Goal: Information Seeking & Learning: Find specific fact

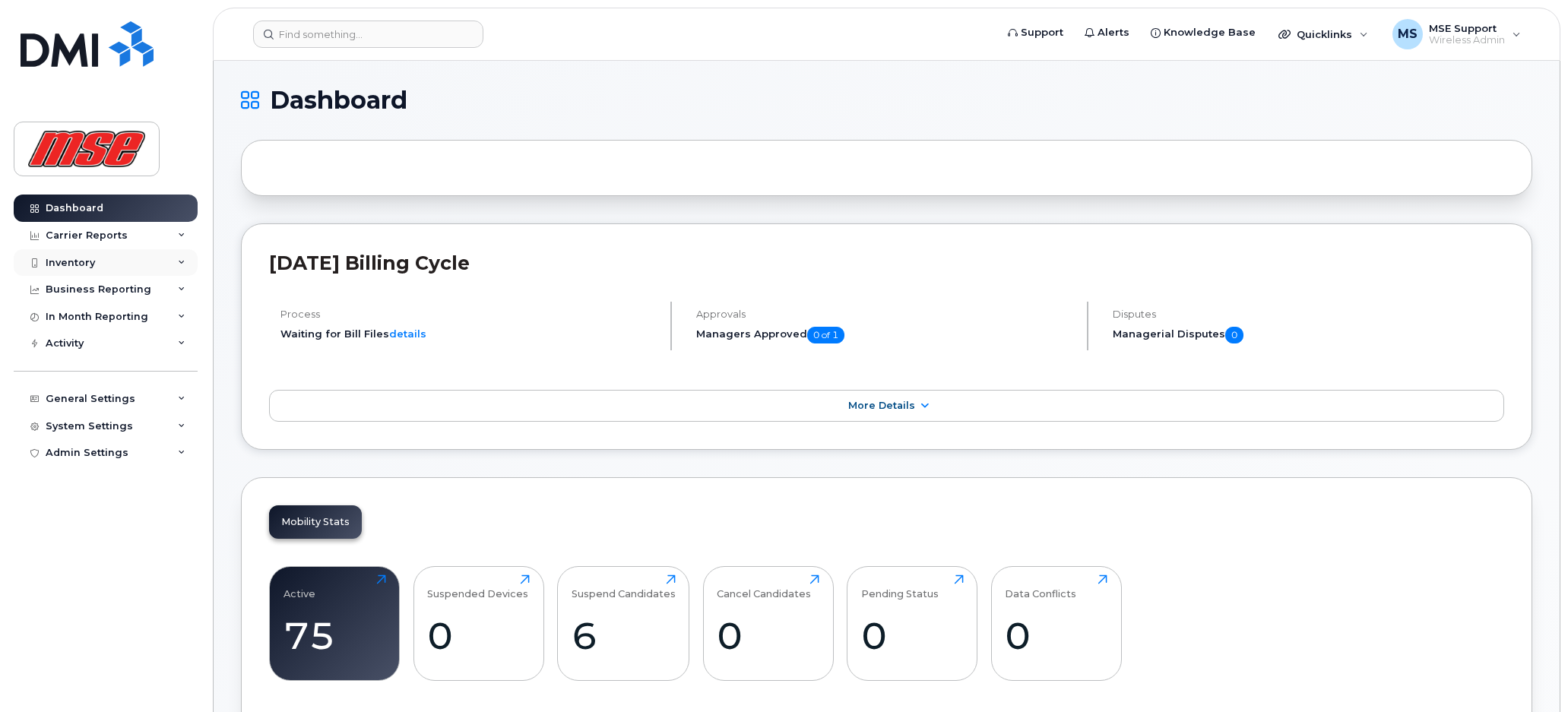
click at [79, 262] on div "Inventory" at bounding box center [70, 263] width 50 height 13
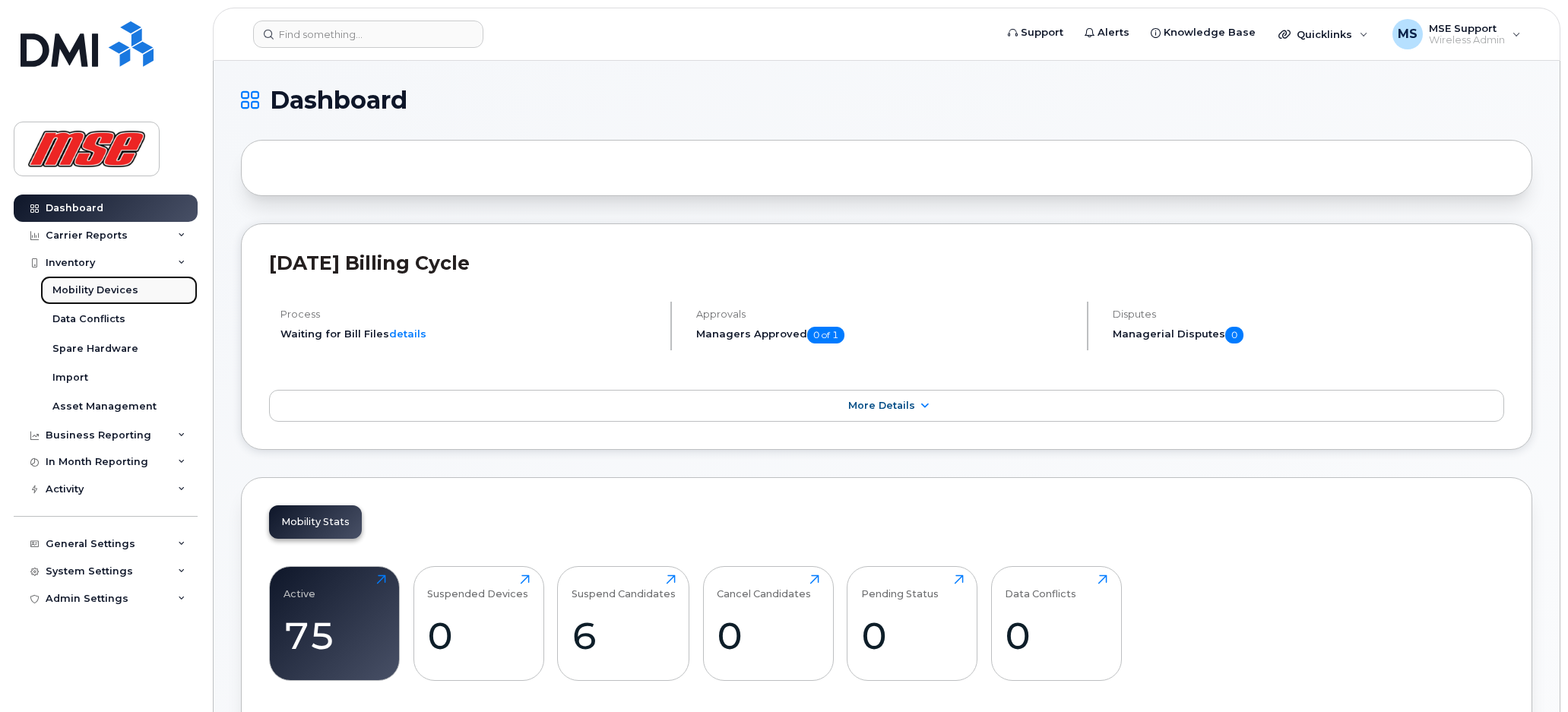
click at [106, 287] on div "Mobility Devices" at bounding box center [95, 290] width 86 height 14
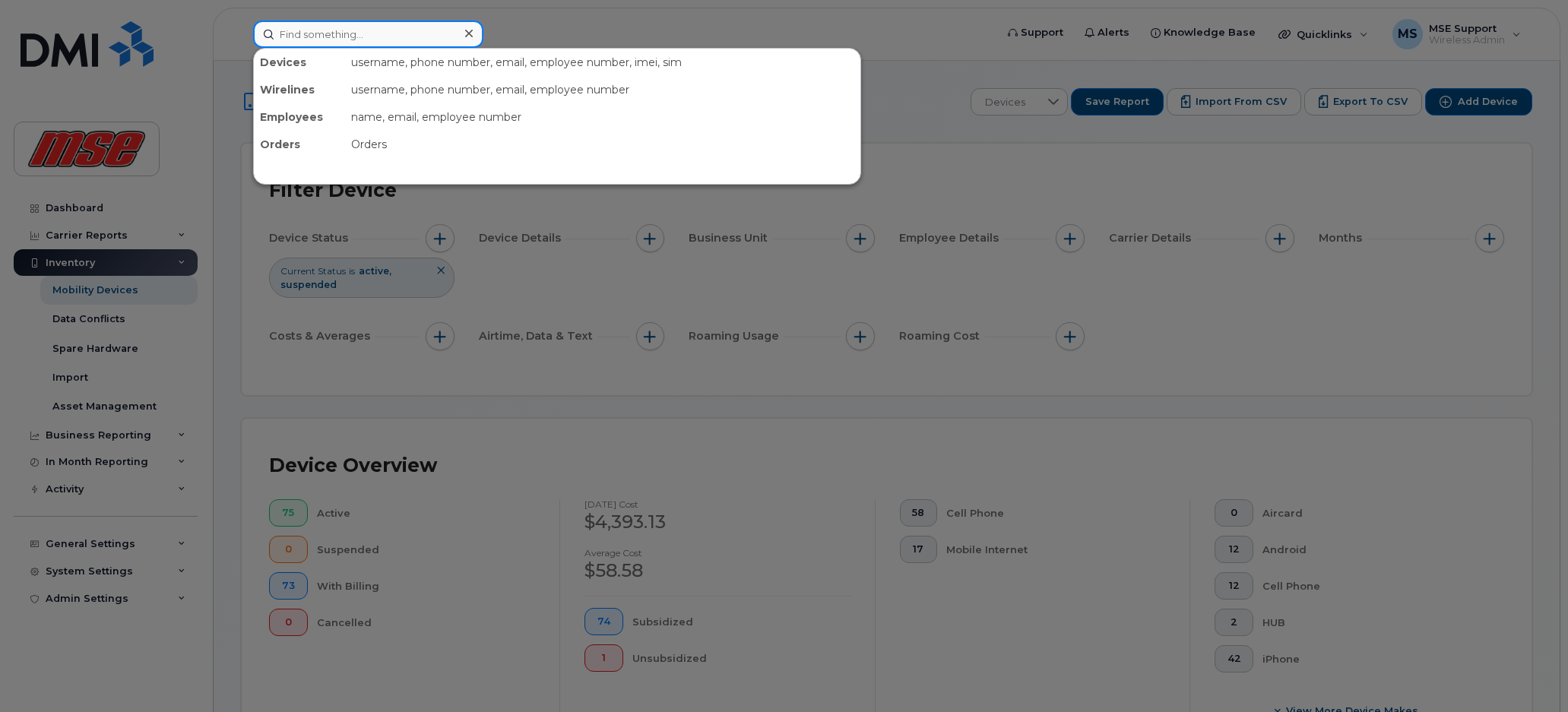
click at [415, 35] on input at bounding box center [368, 34] width 231 height 27
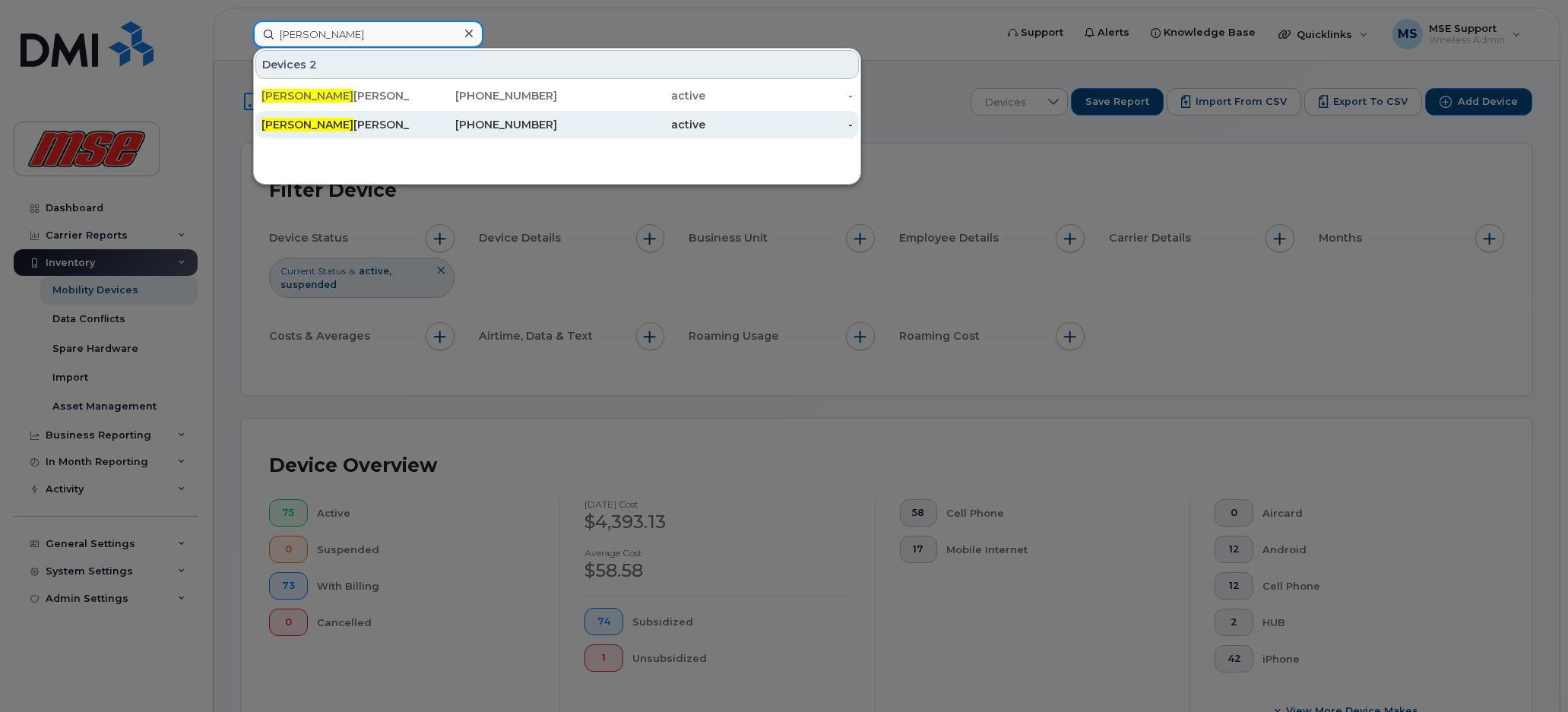
type input "kirk"
click at [350, 130] on div "Kirk Mackinnon" at bounding box center [336, 125] width 148 height 16
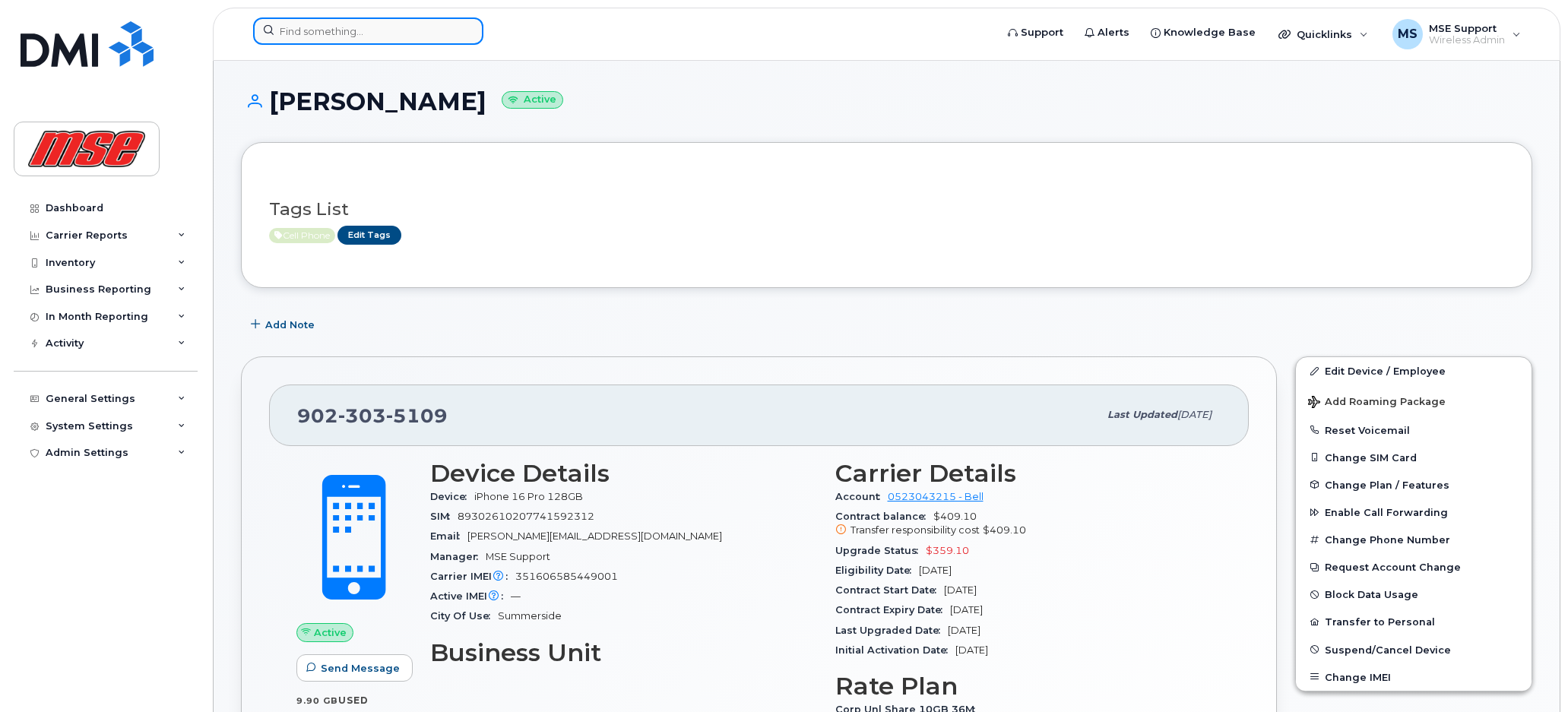
click at [325, 31] on input at bounding box center [368, 31] width 231 height 27
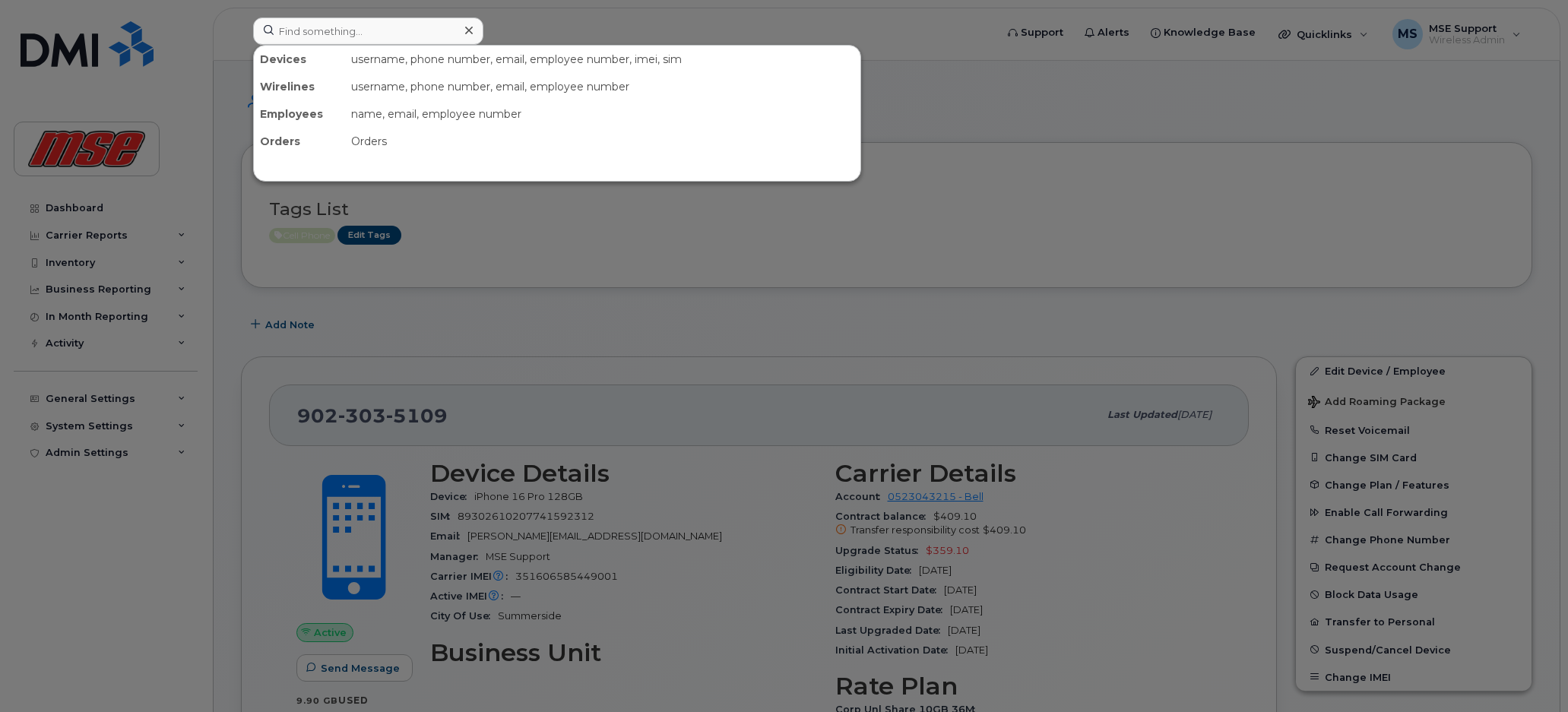
click at [932, 226] on div at bounding box center [784, 356] width 1568 height 712
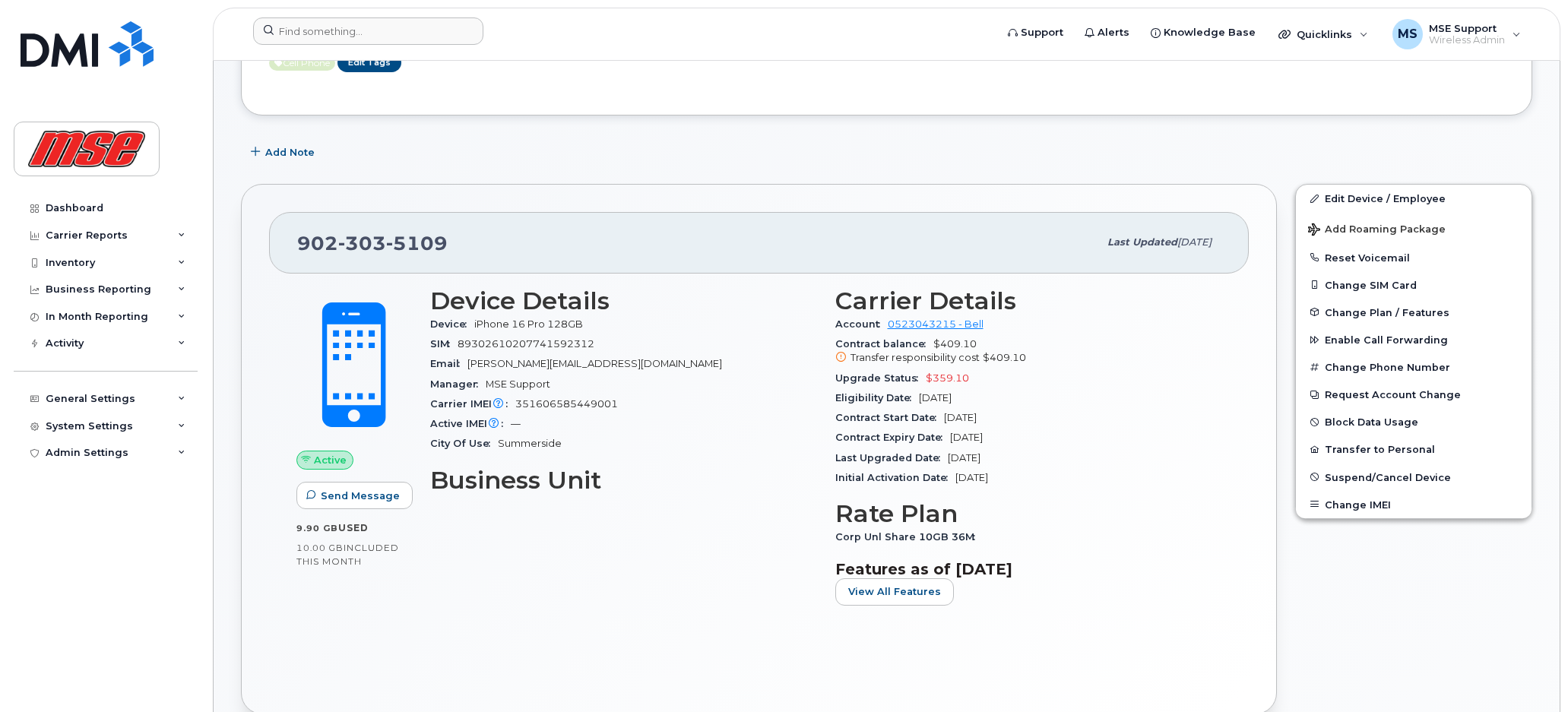
scroll to position [228, 0]
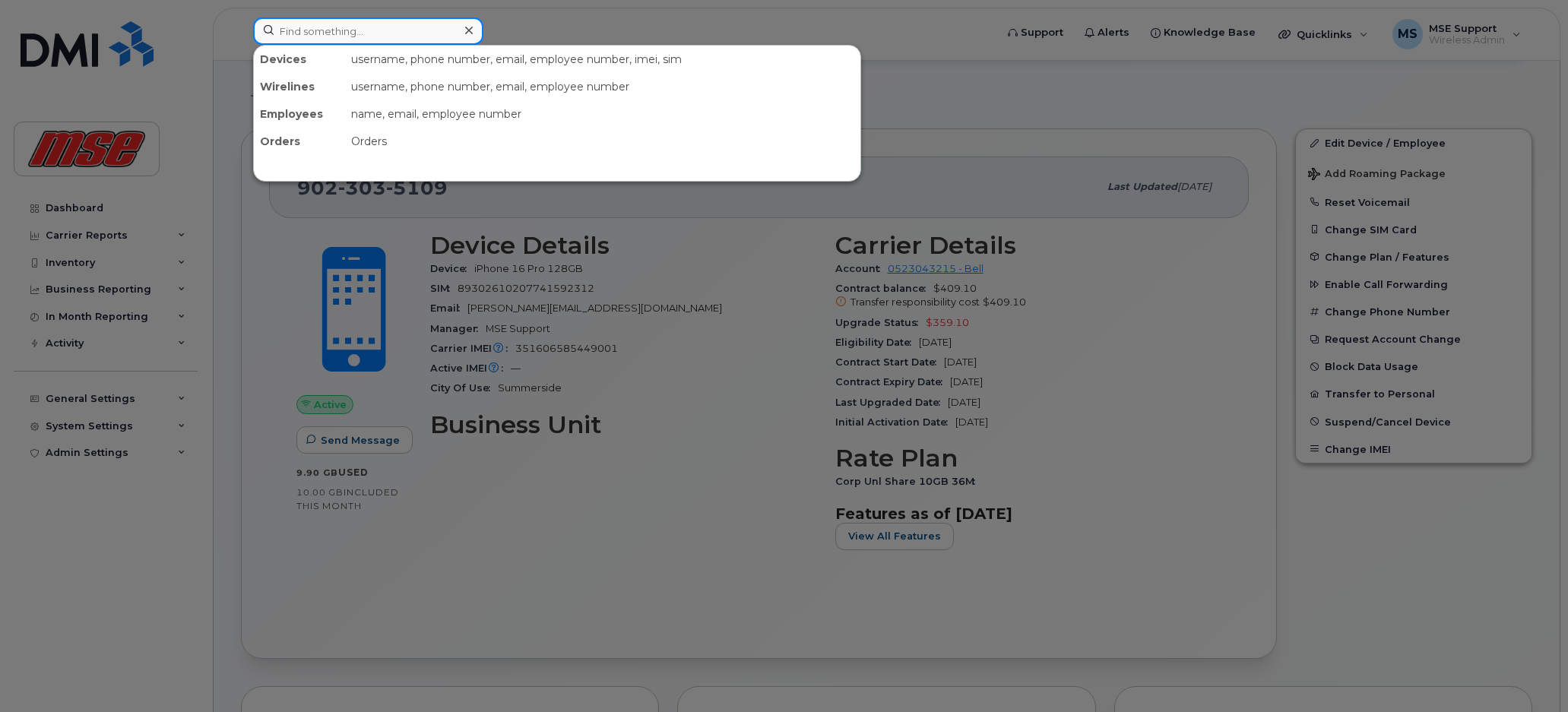
click at [372, 29] on input at bounding box center [368, 31] width 231 height 27
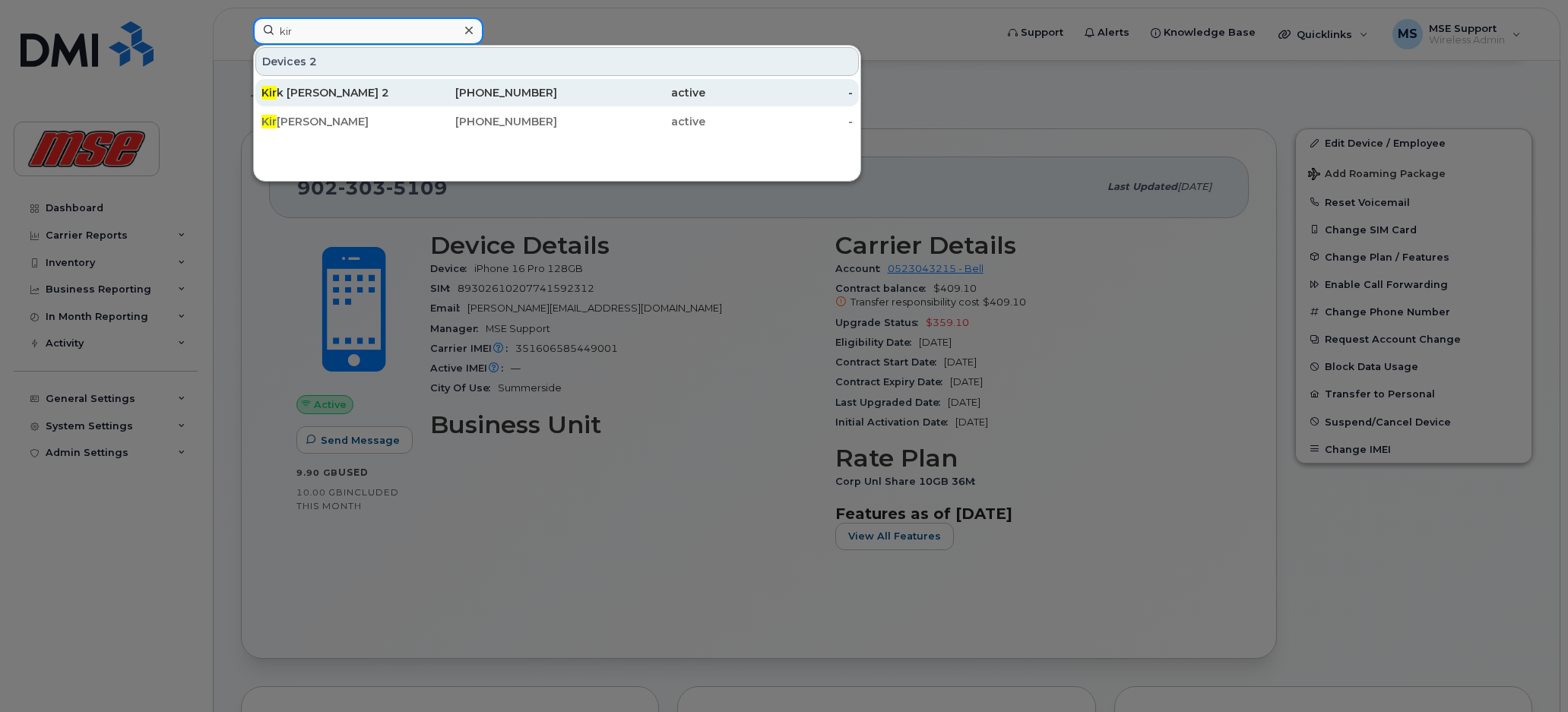
type input "kir"
click at [336, 89] on div "Kir k Mackinnon 2" at bounding box center [336, 93] width 148 height 16
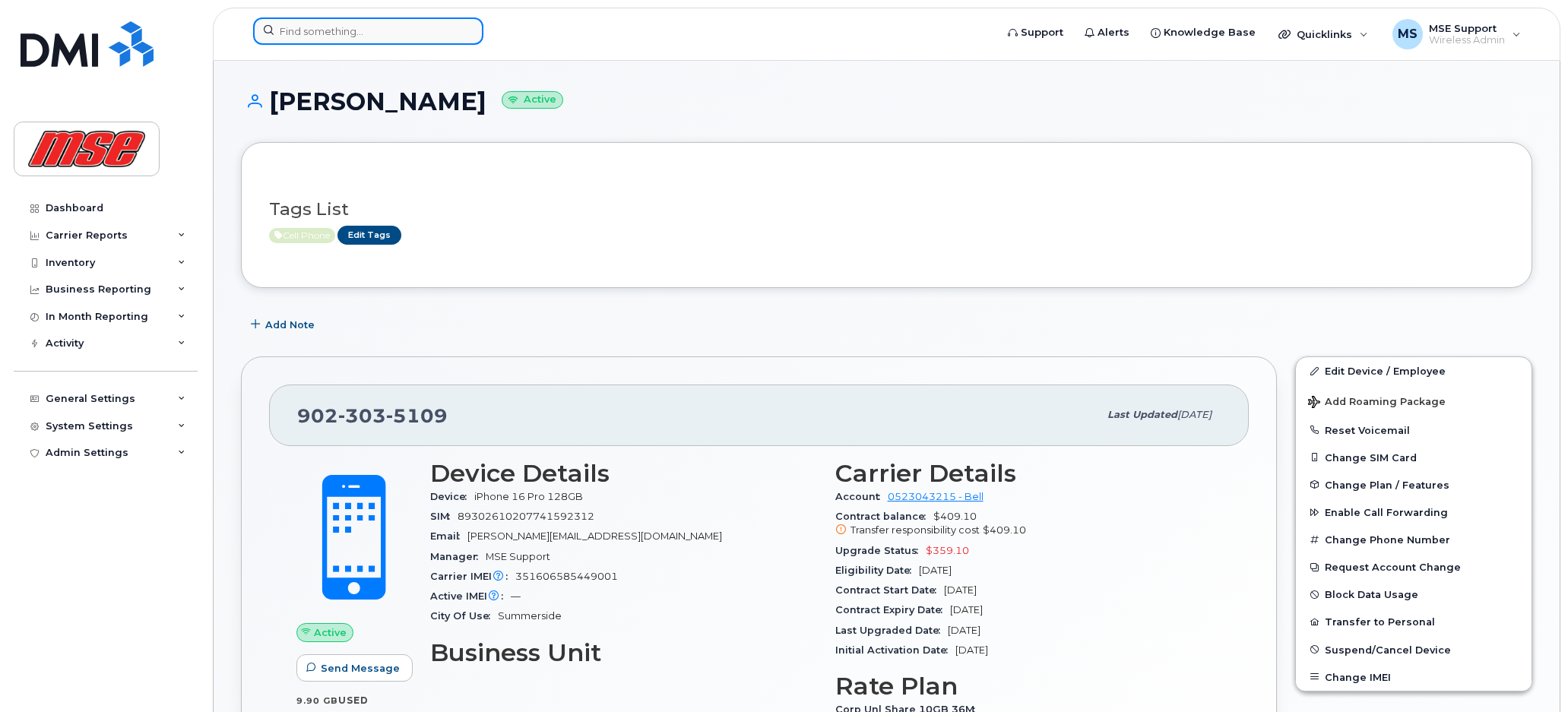
click at [368, 33] on input at bounding box center [368, 31] width 231 height 27
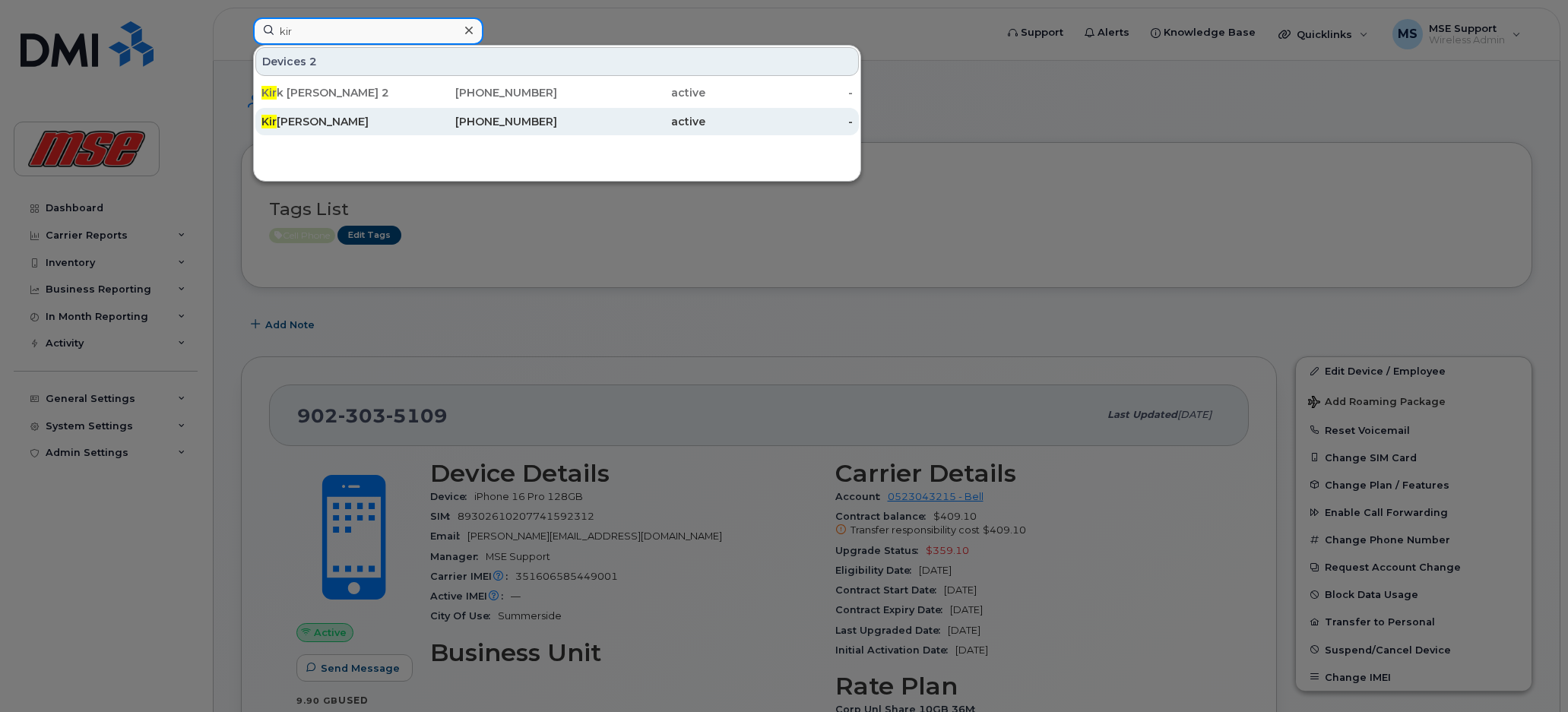
type input "kir"
click at [303, 122] on div "Kir k Mackinnon" at bounding box center [336, 122] width 148 height 16
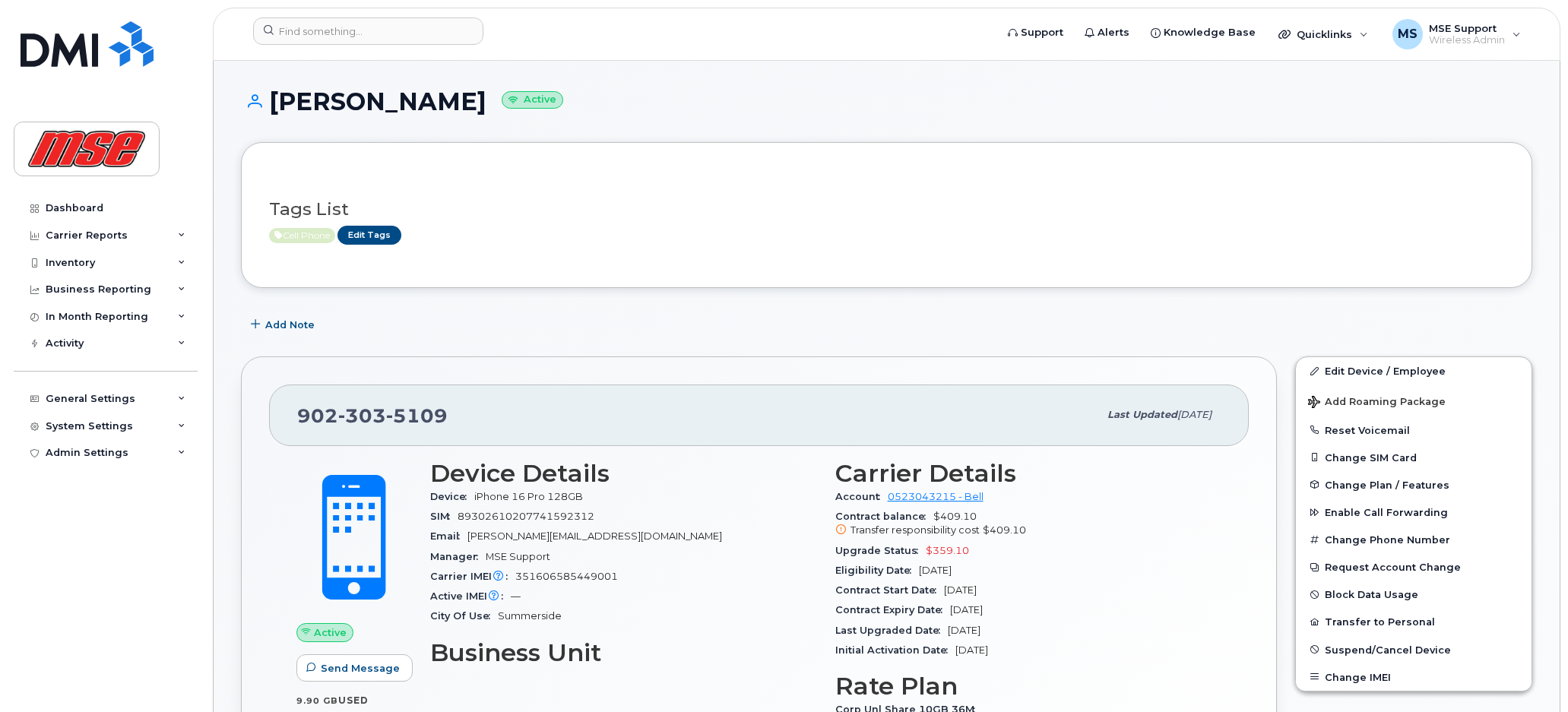
drag, startPoint x: 984, startPoint y: 573, endPoint x: 920, endPoint y: 576, distance: 64.1
click at [920, 576] on div "Eligibility Date [DATE]" at bounding box center [1029, 571] width 387 height 19
drag, startPoint x: 456, startPoint y: 414, endPoint x: 289, endPoint y: 417, distance: 167.0
click at [289, 417] on div "[PHONE_NUMBER] Last updated [DATE]" at bounding box center [759, 414] width 980 height 61
copy span "[PHONE_NUMBER]"
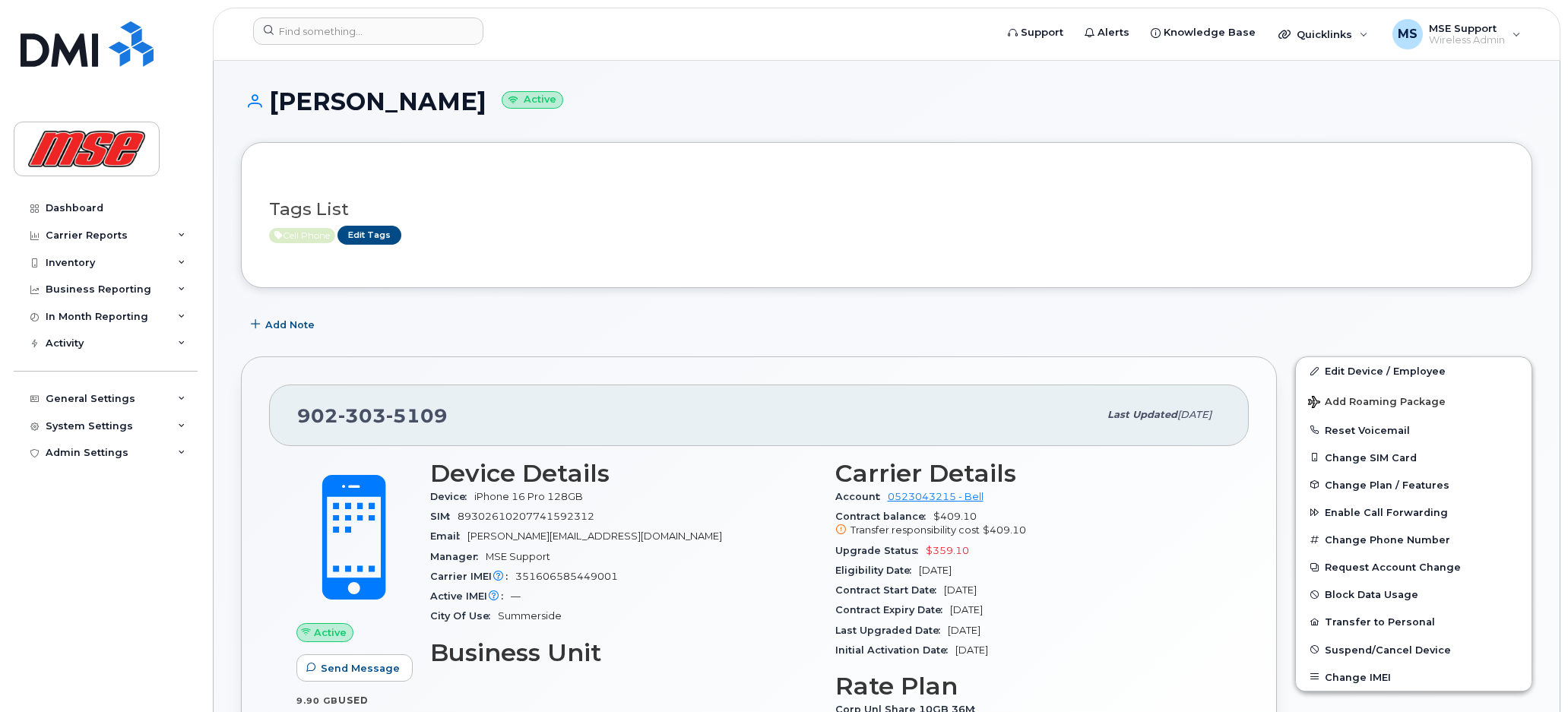
click at [1066, 115] on div "[PERSON_NAME] Active" at bounding box center [886, 115] width 1291 height 53
